Goal: Task Accomplishment & Management: Use online tool/utility

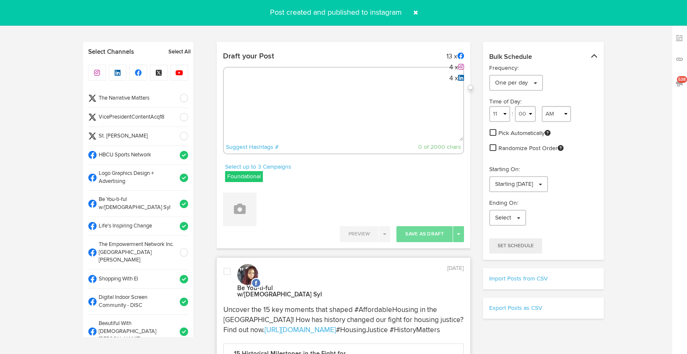
select select "10"
select select "24"
select select "11"
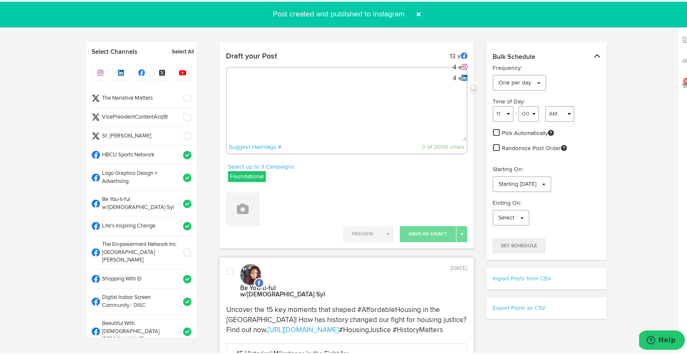
scroll to position [246, 0]
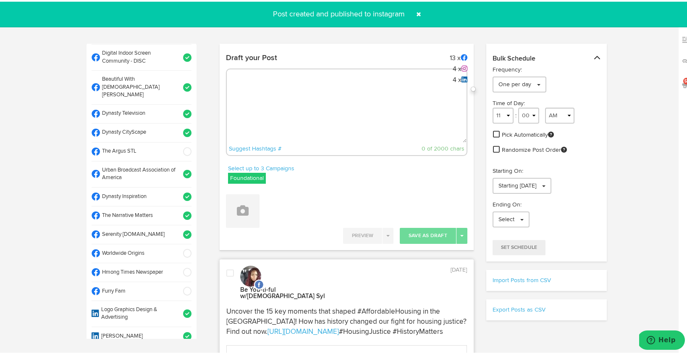
click at [442, 106] on textarea at bounding box center [347, 112] width 240 height 55
paste textarea "🏈 HBCU tailgate season is here! Show off your school spirit and Greek pride wit…"
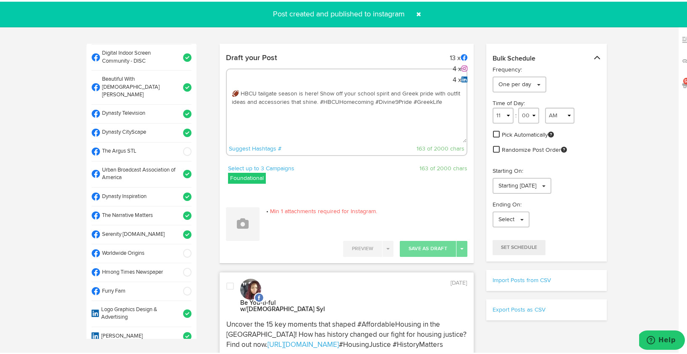
click at [316, 98] on textarea "🏈 HBCU tailgate season is here! Show off your school spirit and Greek pride wit…" at bounding box center [347, 112] width 240 height 55
paste textarea "[URL][DOMAIN_NAME]"
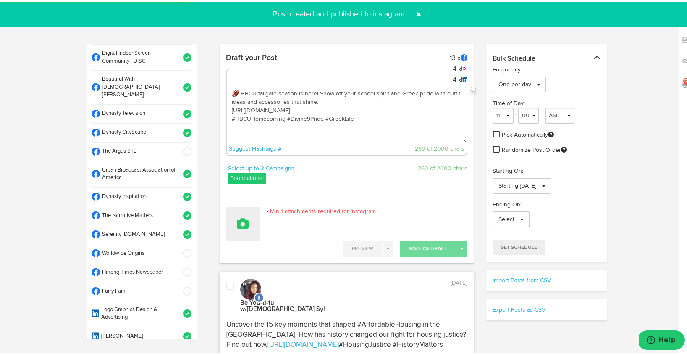
type textarea "🏈 HBCU tailgate season is here! Show off your school spirit and Greek pride wit…"
click at [250, 227] on button at bounding box center [243, 222] width 34 height 34
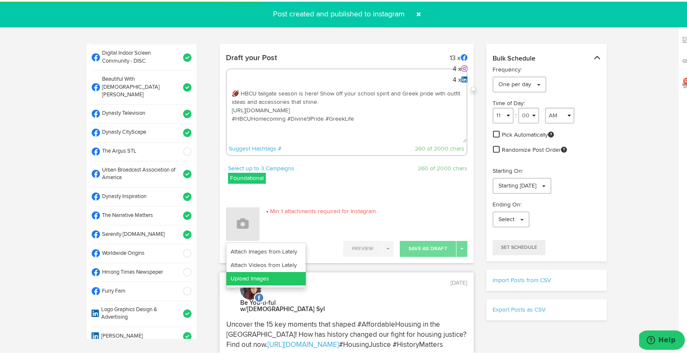
click at [253, 274] on link "Upload Images" at bounding box center [265, 276] width 79 height 13
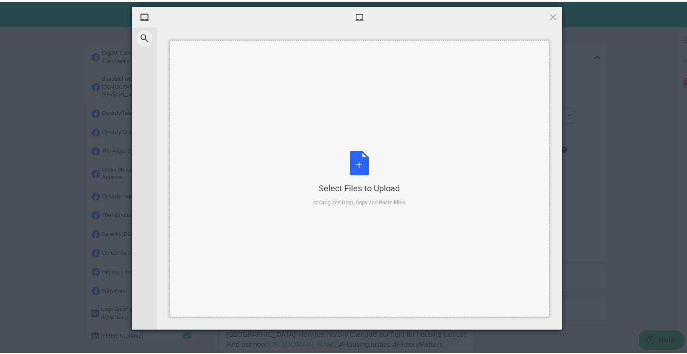
click at [353, 159] on div "Select Files to Upload or Drag and Drop, Copy and Paste Files" at bounding box center [359, 177] width 92 height 56
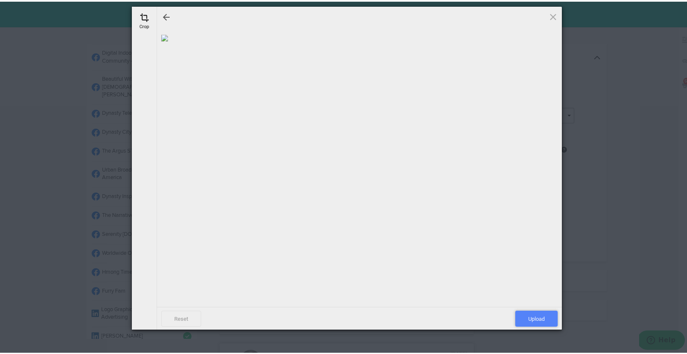
click at [543, 315] on span "Upload" at bounding box center [537, 317] width 42 height 16
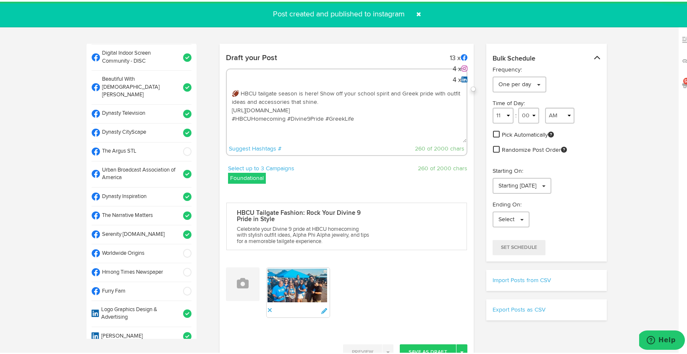
click at [178, 247] on span at bounding box center [185, 251] width 14 height 8
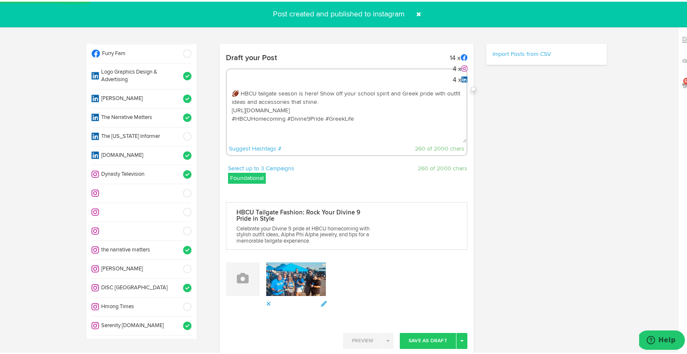
scroll to position [485, 0]
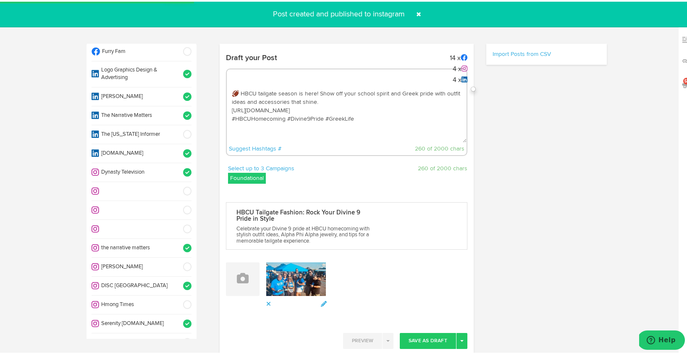
select select "11"
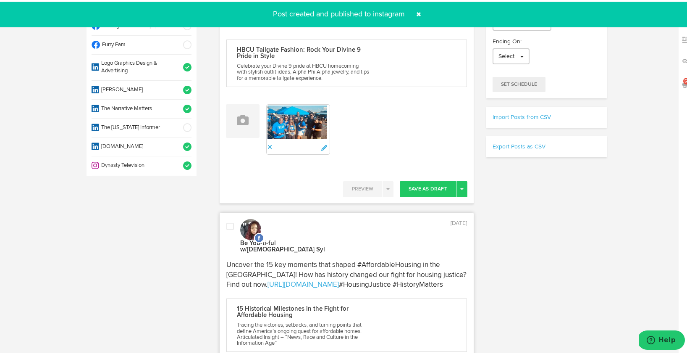
scroll to position [176, 0]
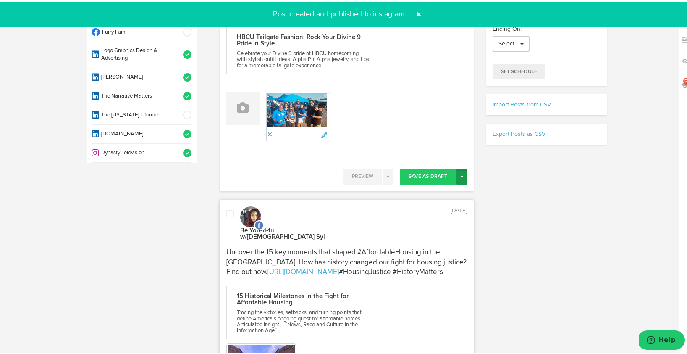
click at [457, 180] on button "Toggle Dropdown" at bounding box center [462, 175] width 11 height 16
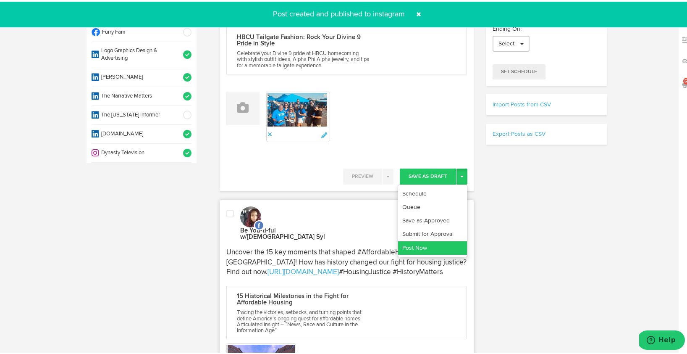
click at [426, 251] on link "Post Now" at bounding box center [432, 246] width 69 height 13
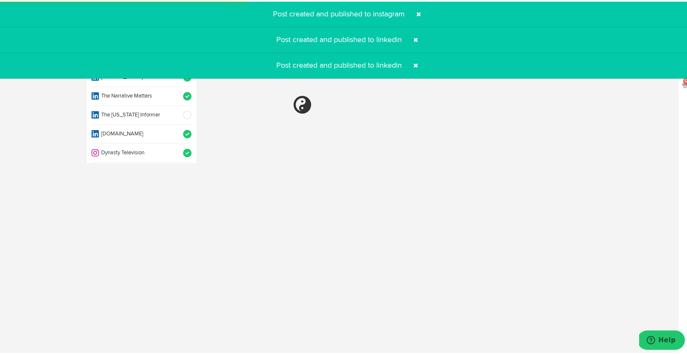
select select "11"
